Goal: Task Accomplishment & Management: Use online tool/utility

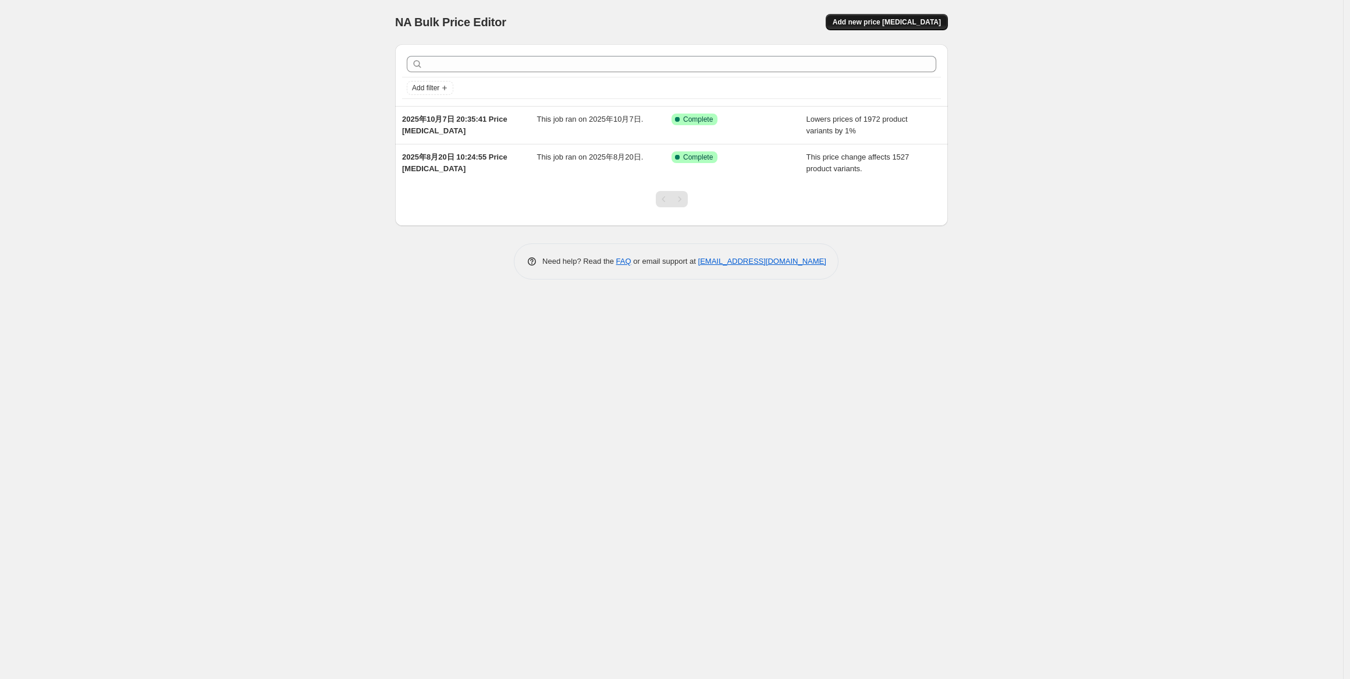
click at [893, 24] on span "Add new price change job" at bounding box center [887, 21] width 108 height 9
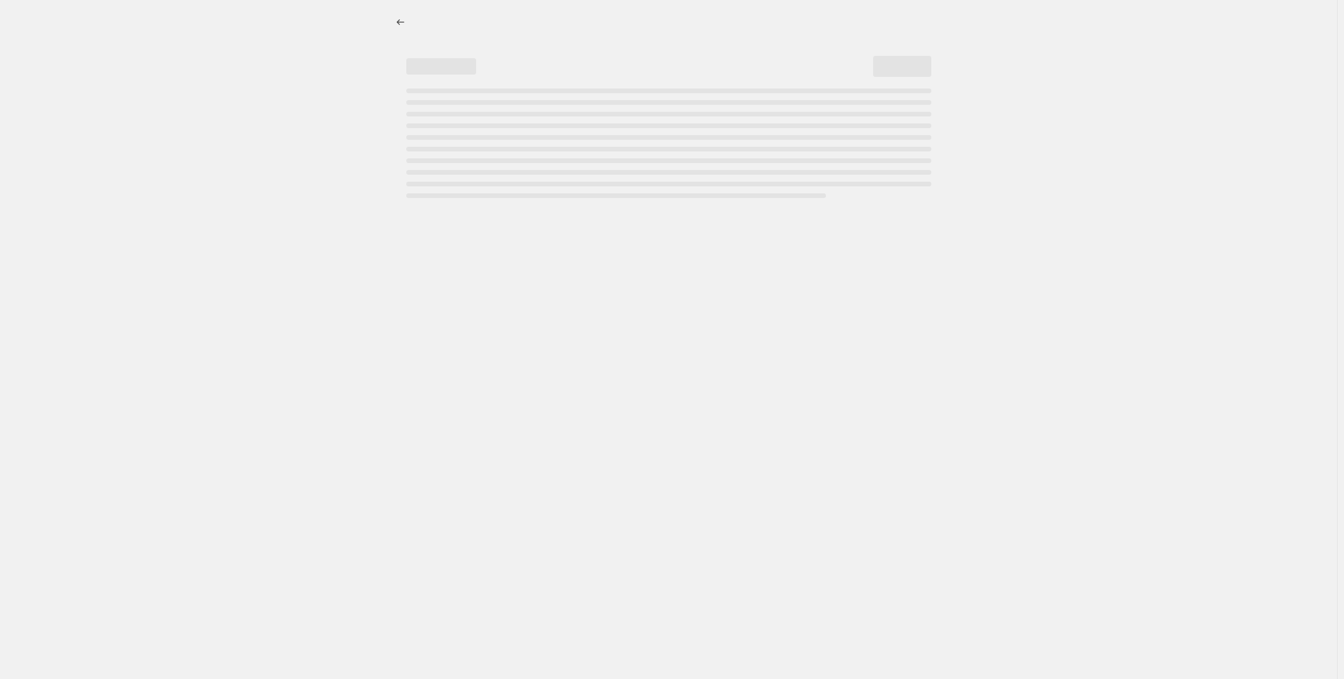
select select "percentage"
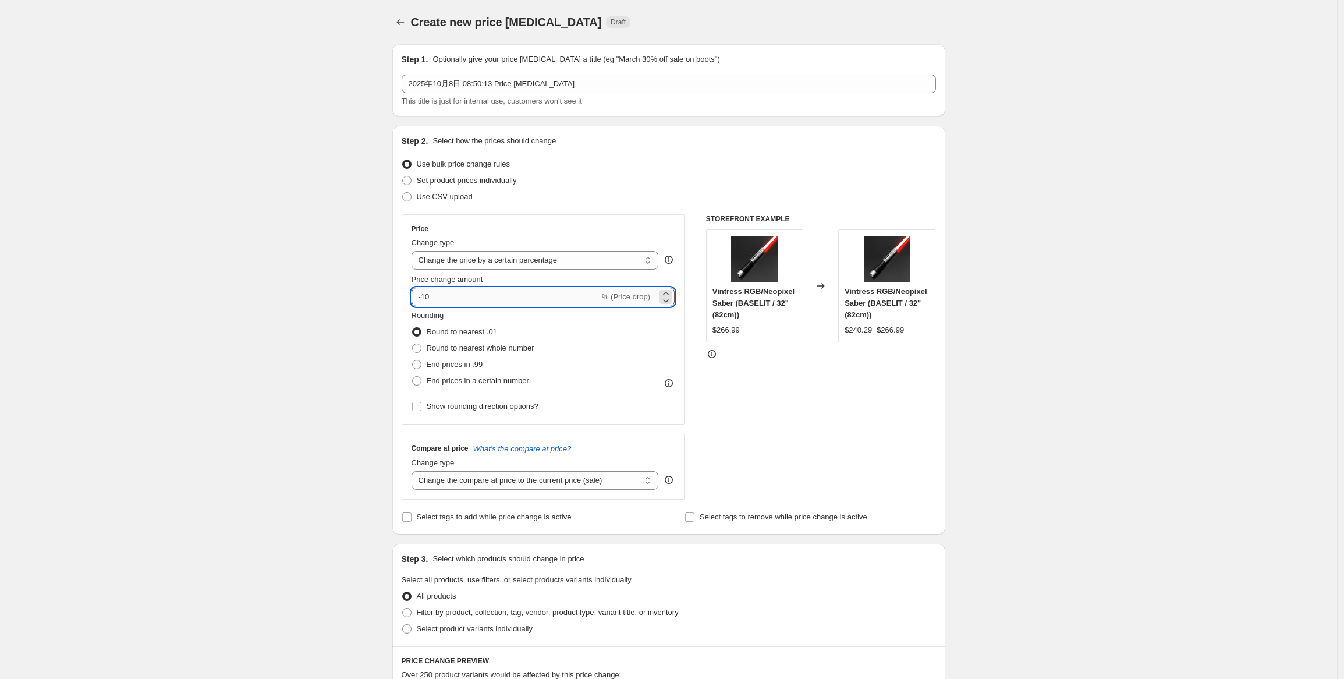
click at [442, 300] on input "-10" at bounding box center [506, 297] width 188 height 19
type input "-1"
click at [463, 368] on span "End prices in .99" at bounding box center [455, 364] width 56 height 9
click at [413, 360] on input "End prices in .99" at bounding box center [412, 360] width 1 height 1
radio input "true"
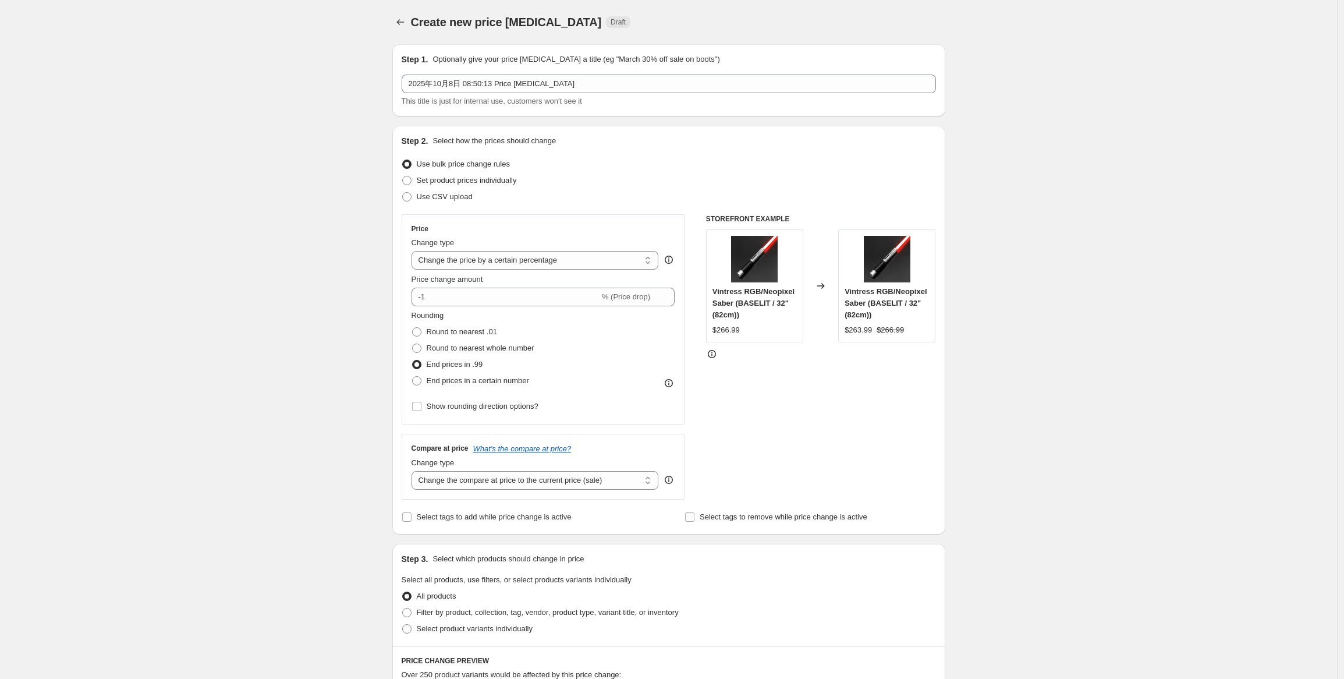
click at [320, 413] on div "Create new price change job. This page is ready Create new price change job Dra…" at bounding box center [668, 587] width 1337 height 1175
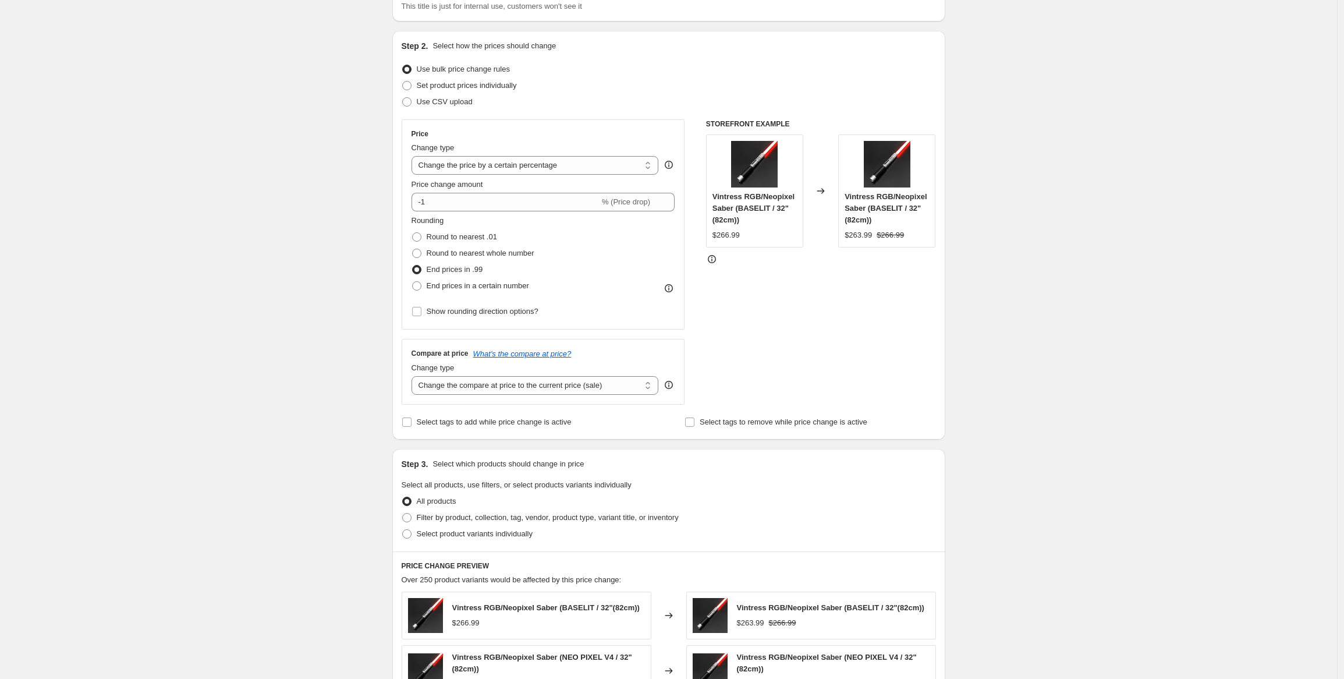
scroll to position [58, 0]
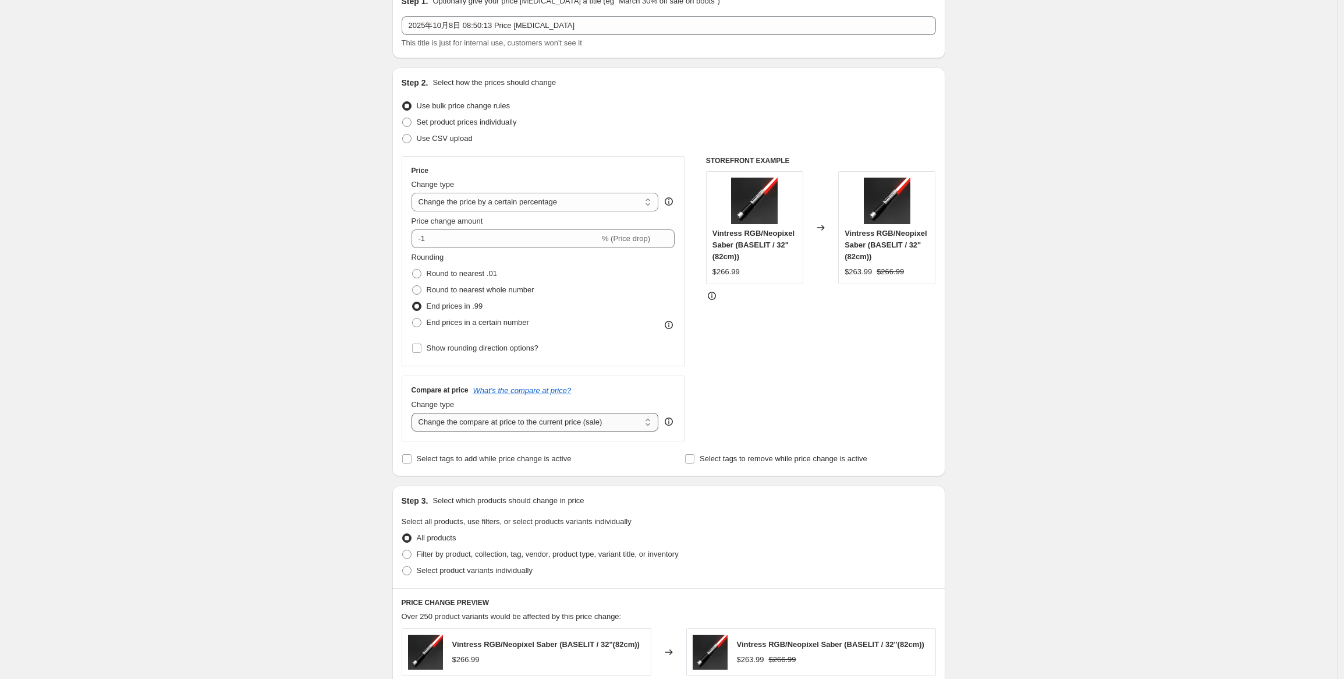
click at [480, 423] on select "Change the compare at price to the current price (sale) Change the compare at p…" at bounding box center [535, 422] width 247 height 19
click at [414, 413] on select "Change the compare at price to the current price (sale) Change the compare at p…" at bounding box center [535, 422] width 247 height 19
click at [488, 423] on select "Change the compare at price to the current price (sale) Change the compare at p…" at bounding box center [535, 422] width 247 height 19
select select "no_change"
click at [414, 413] on select "Change the compare at price to the current price (sale) Change the compare at p…" at bounding box center [535, 422] width 247 height 19
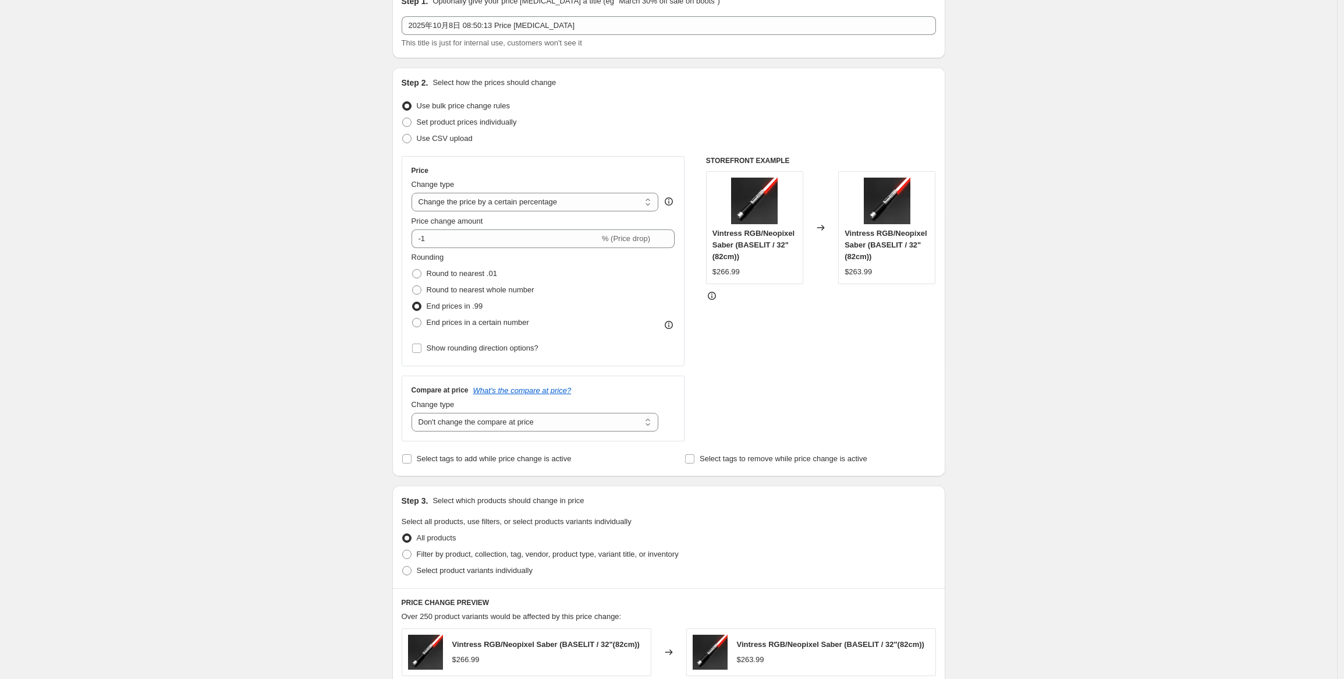
click at [371, 478] on div "Create new price change job. This page is ready Create new price change job Dra…" at bounding box center [668, 529] width 1337 height 1175
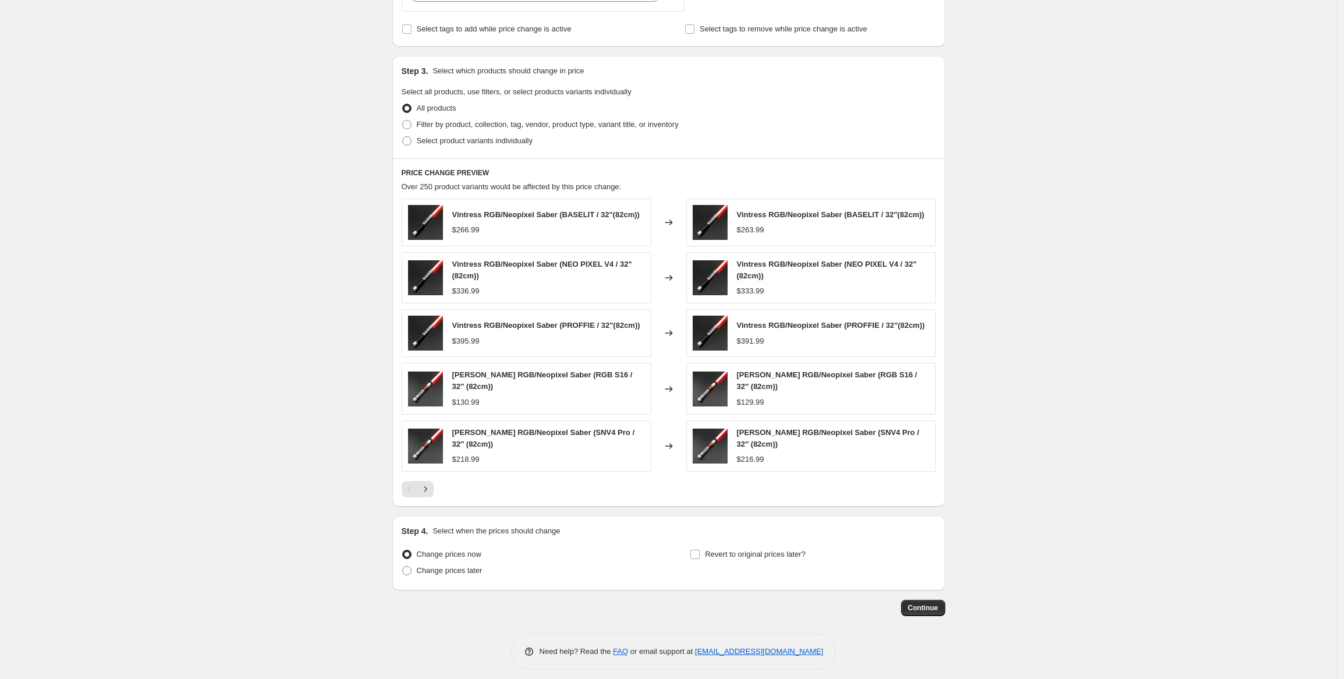
scroll to position [493, 0]
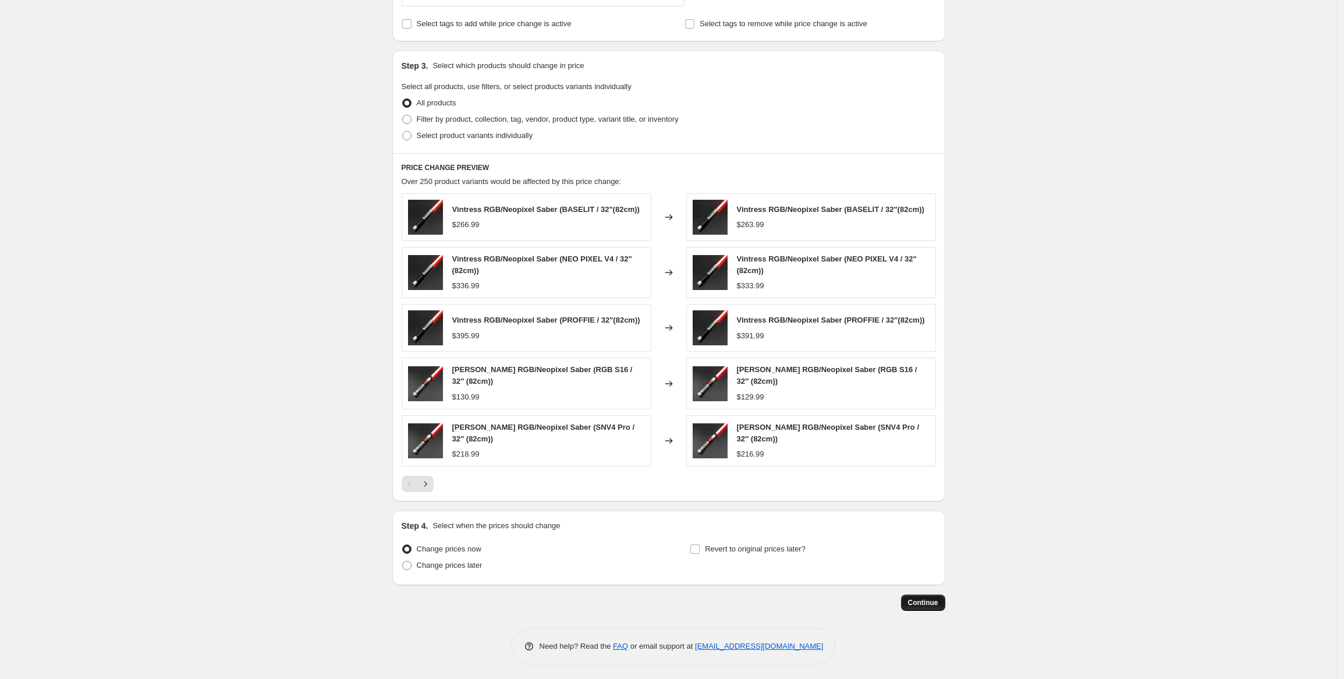
click at [936, 602] on span "Continue" at bounding box center [923, 602] width 30 height 9
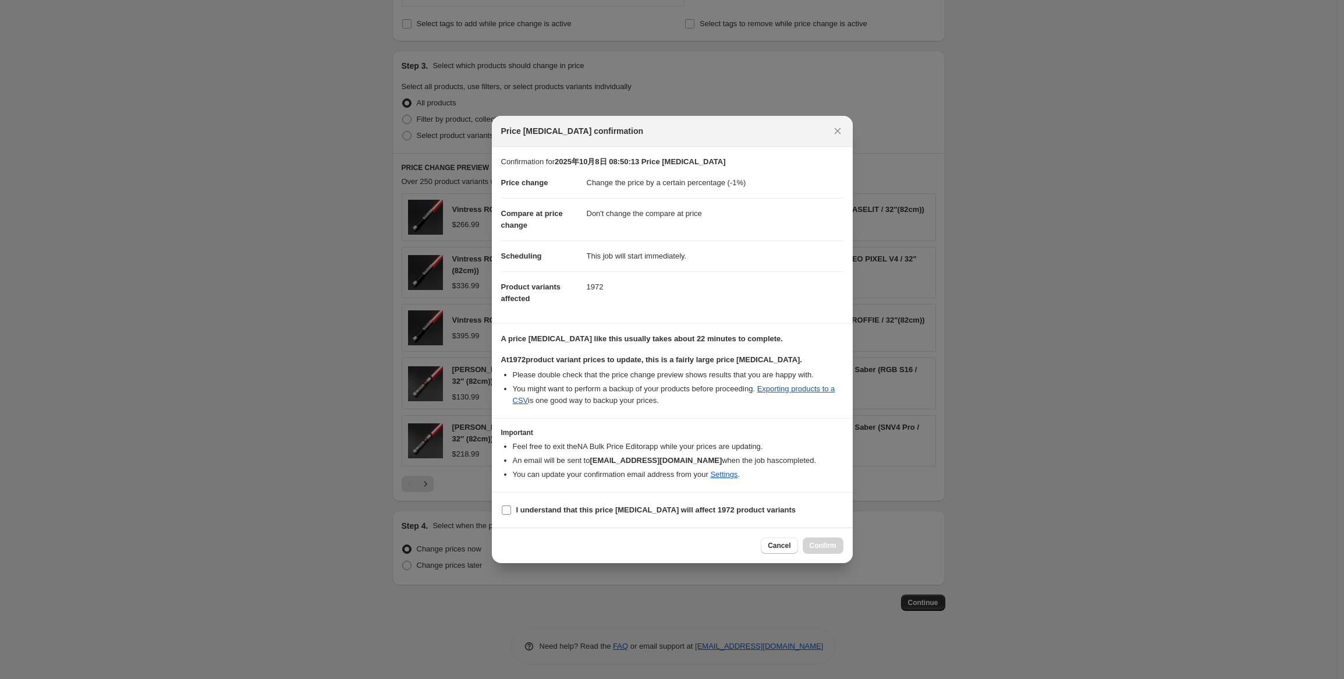
click at [565, 513] on b "I understand that this price change job will affect 1972 product variants" at bounding box center [656, 509] width 280 height 9
click at [511, 513] on input "I understand that this price change job will affect 1972 product variants" at bounding box center [506, 509] width 9 height 9
checkbox input "true"
click at [818, 548] on span "Confirm" at bounding box center [823, 545] width 27 height 9
